Goal: Task Accomplishment & Management: Manage account settings

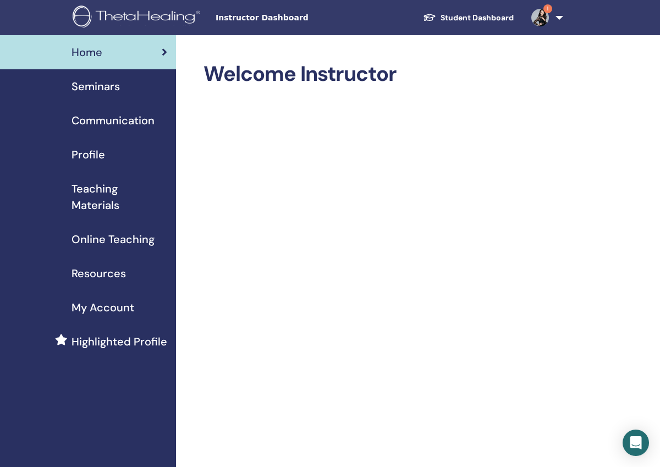
click at [483, 16] on link "Student Dashboard" at bounding box center [468, 18] width 108 height 20
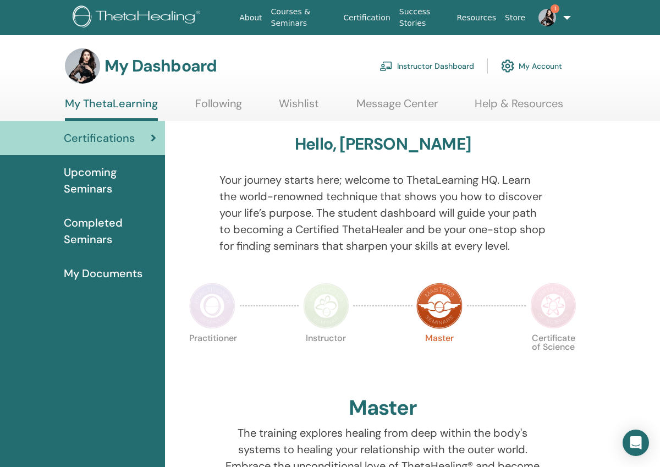
click at [423, 68] on link "Instructor Dashboard" at bounding box center [426, 66] width 95 height 24
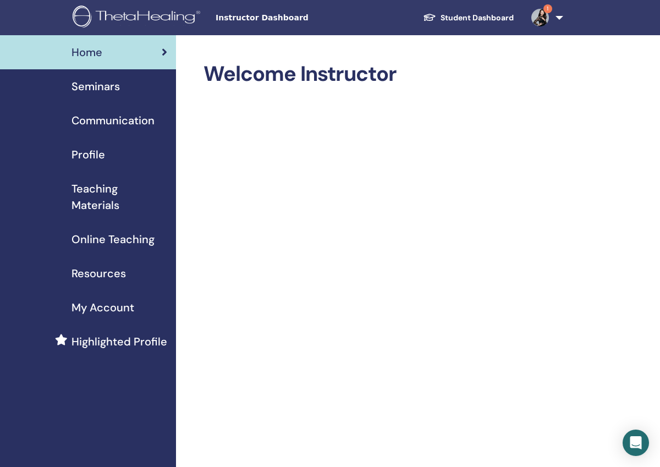
click at [112, 88] on span "Seminars" at bounding box center [95, 86] width 48 height 16
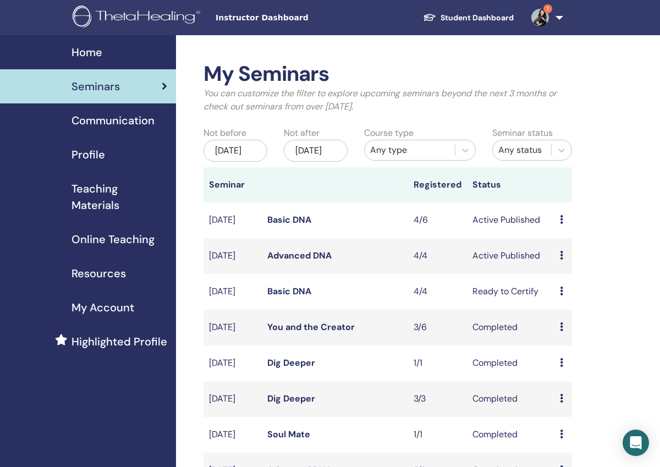
click at [279, 225] on link "Basic DNA" at bounding box center [289, 220] width 44 height 12
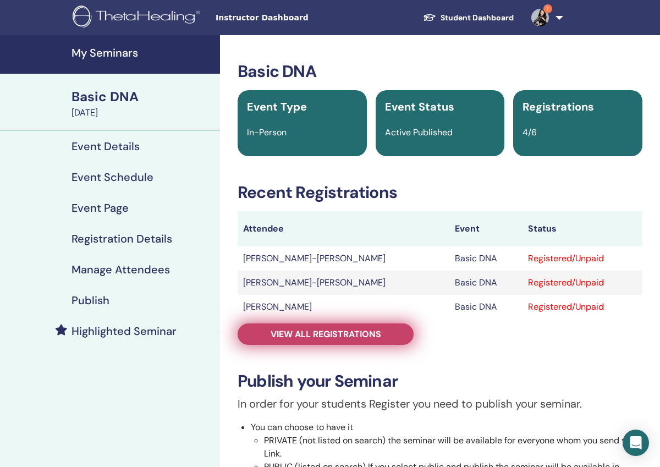
click at [287, 342] on link "View all registrations" at bounding box center [326, 333] width 176 height 21
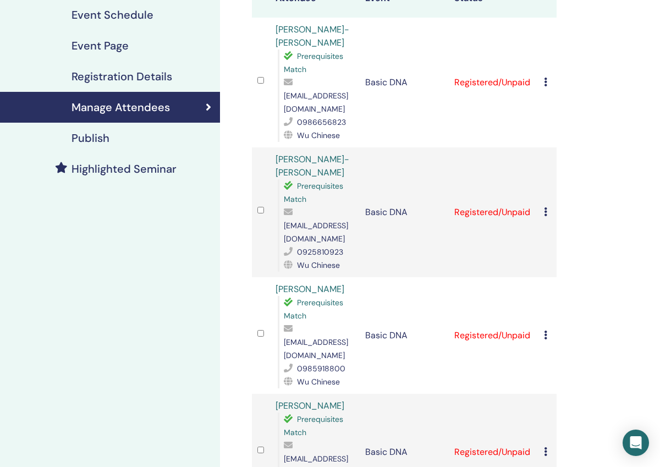
scroll to position [156, 0]
